Goal: Register for event/course

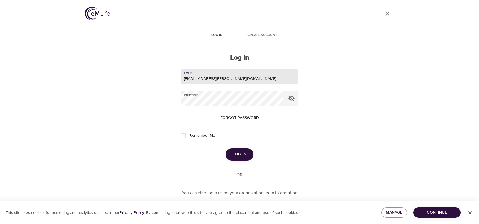
drag, startPoint x: 370, startPoint y: 66, endPoint x: 362, endPoint y: 73, distance: 9.8
click at [371, 66] on div "User Profile Log in Create account Log in Email   * [EMAIL_ADDRESS][PERSON_NAME…" at bounding box center [239, 112] width 323 height 224
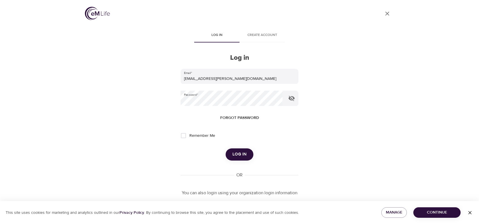
click at [242, 158] on span "Log in" at bounding box center [239, 154] width 14 height 7
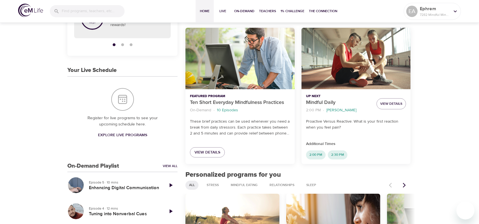
scroll to position [78, 0]
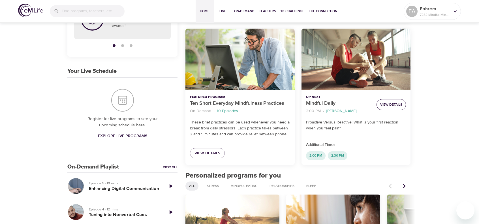
click at [398, 104] on span "View Details" at bounding box center [391, 105] width 22 height 6
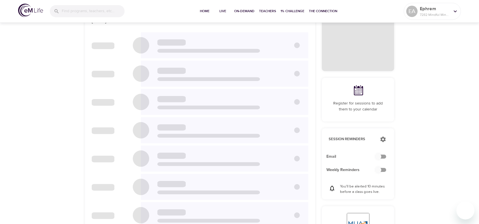
checkbox input "true"
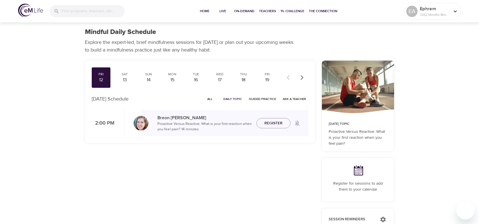
click at [212, 98] on span "All" at bounding box center [210, 98] width 14 height 5
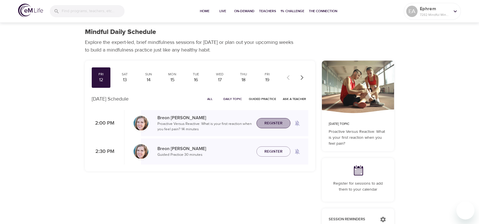
click at [276, 124] on span "Register" at bounding box center [273, 123] width 18 height 7
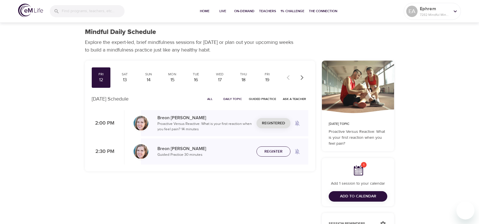
click at [277, 151] on span "Register" at bounding box center [273, 151] width 18 height 7
click at [180, 118] on p "[PERSON_NAME]" at bounding box center [204, 117] width 95 height 7
click at [144, 124] on img at bounding box center [141, 123] width 15 height 15
